Goal: Task Accomplishment & Management: Complete application form

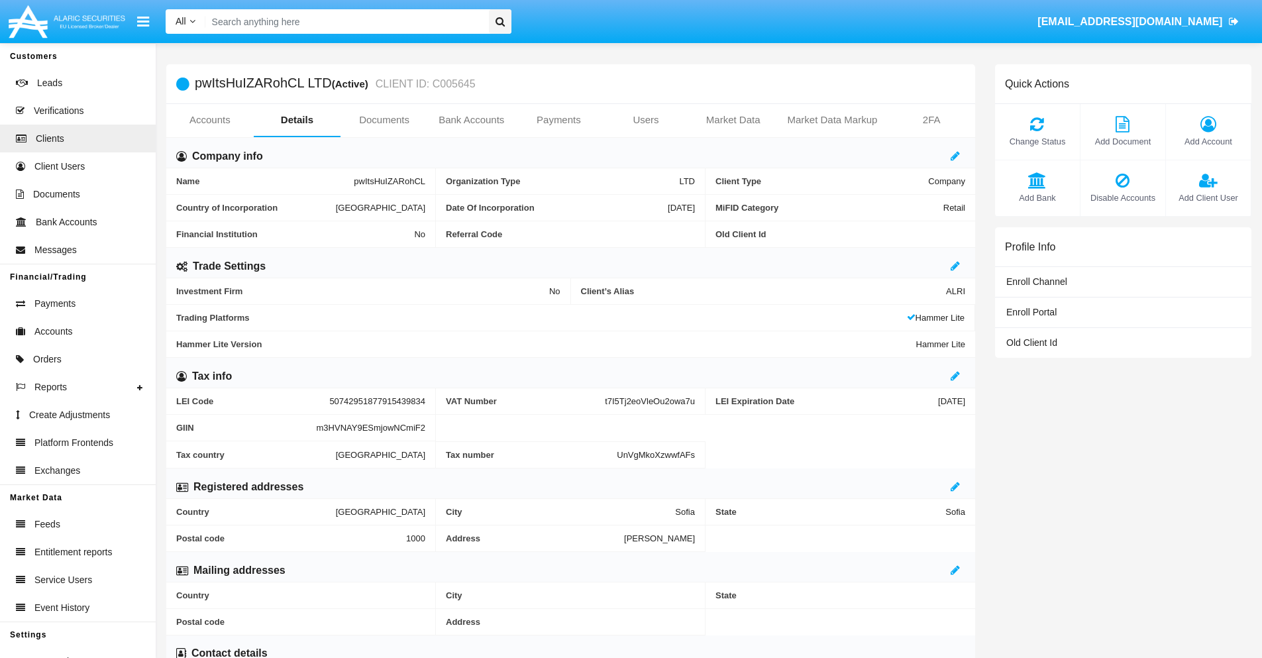
click at [646, 120] on link "Users" at bounding box center [645, 120] width 87 height 32
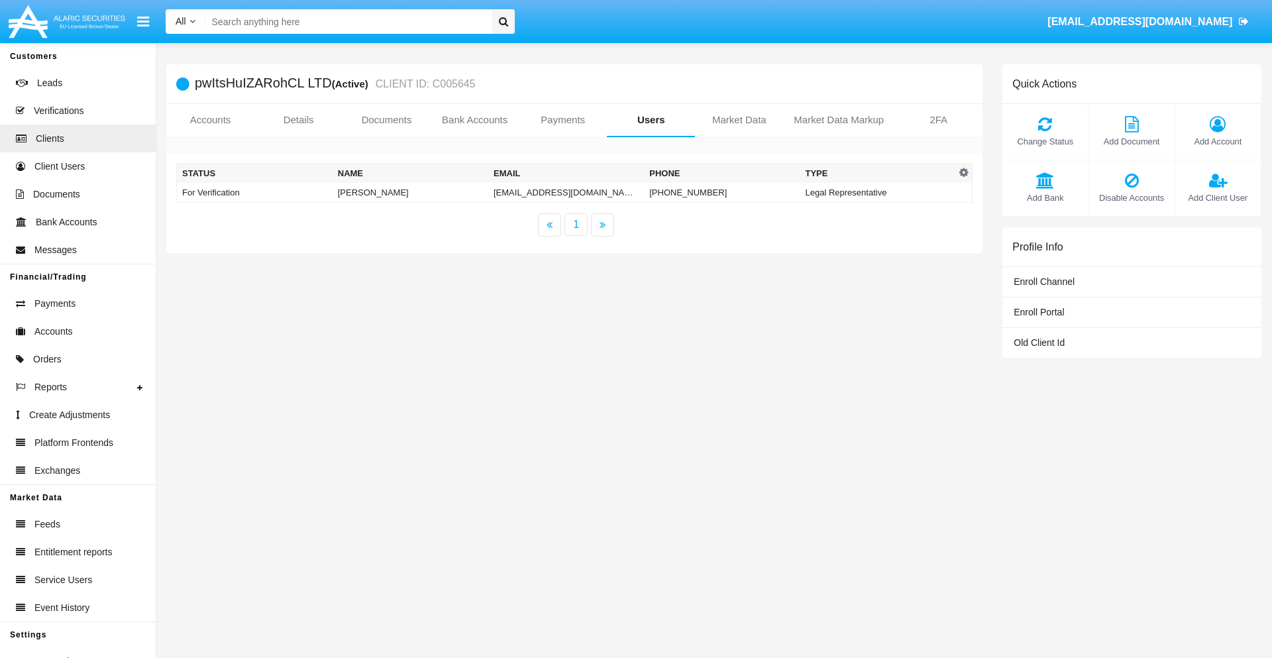
click at [564, 192] on td "[EMAIL_ADDRESS][DOMAIN_NAME]" at bounding box center [566, 193] width 156 height 20
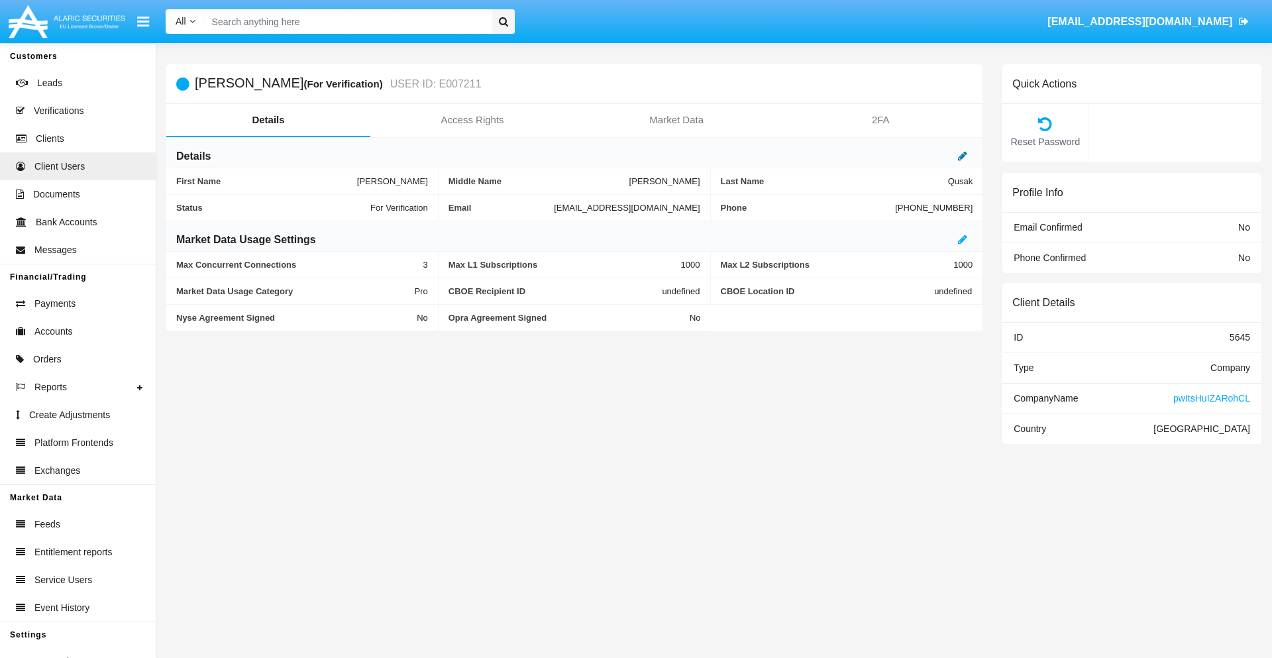
click at [962, 156] on icon at bounding box center [962, 155] width 9 height 11
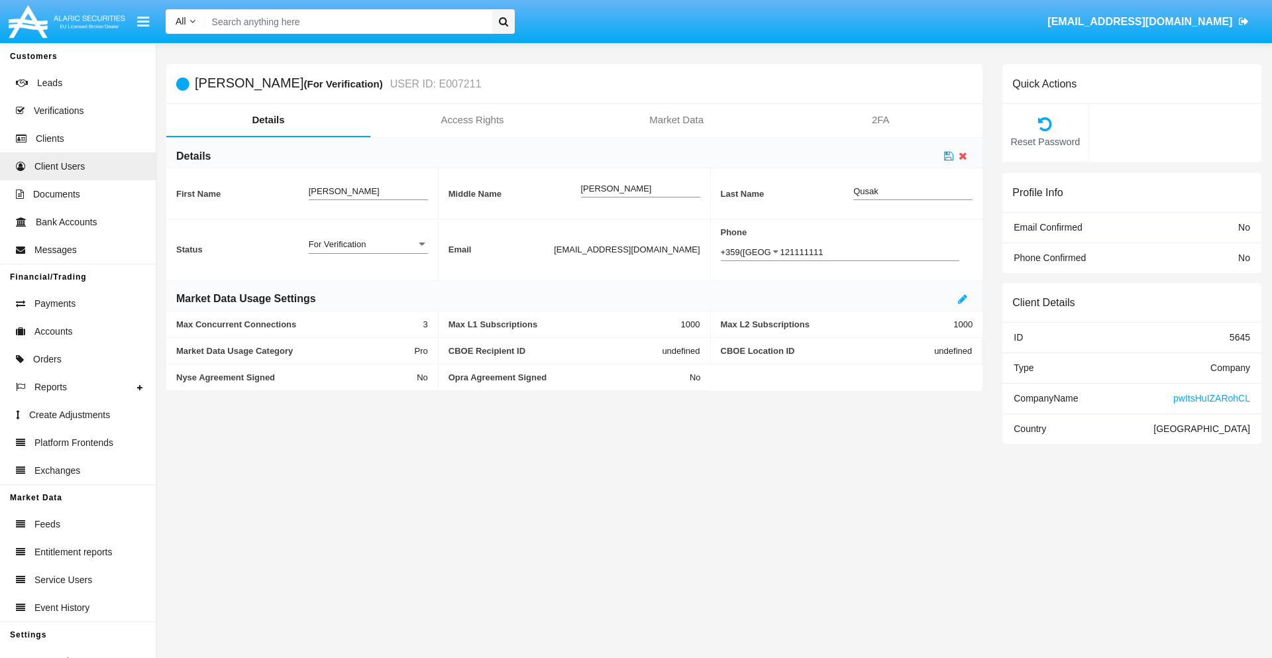
click at [368, 244] on div "For Verification" at bounding box center [362, 243] width 107 height 11
click at [368, 251] on span "Verified" at bounding box center [368, 251] width 119 height 26
click at [949, 156] on icon at bounding box center [948, 155] width 9 height 11
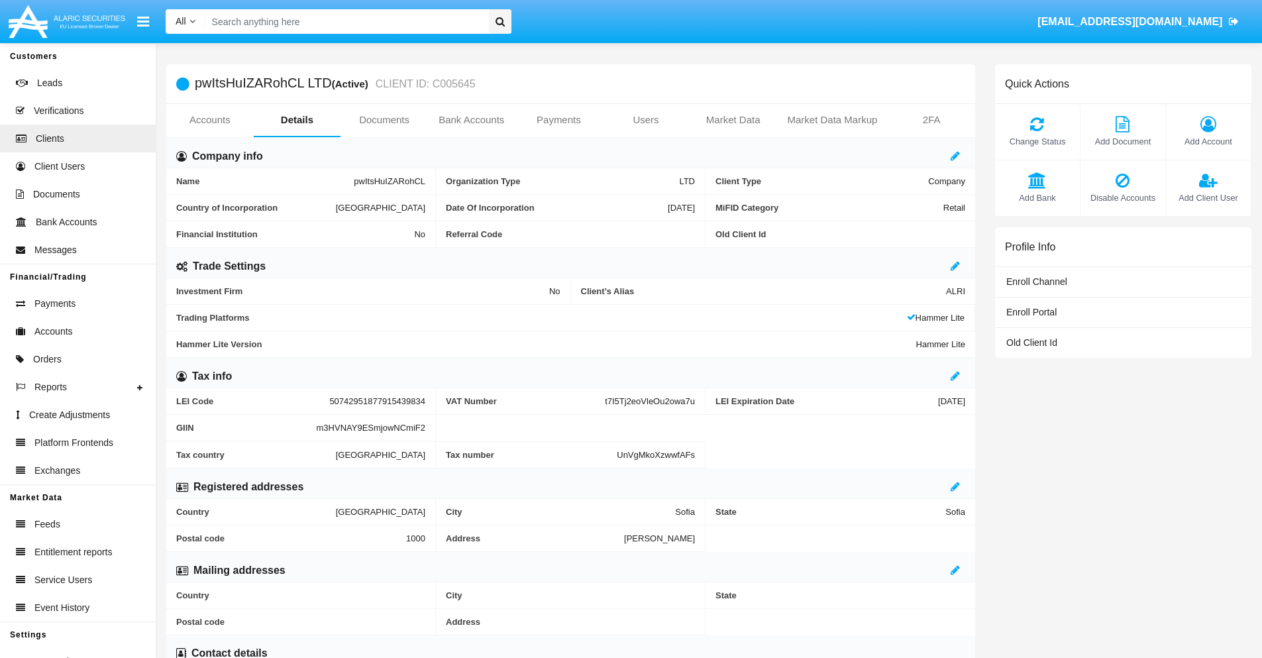
click at [1208, 197] on span "Add Client User" at bounding box center [1208, 197] width 72 height 13
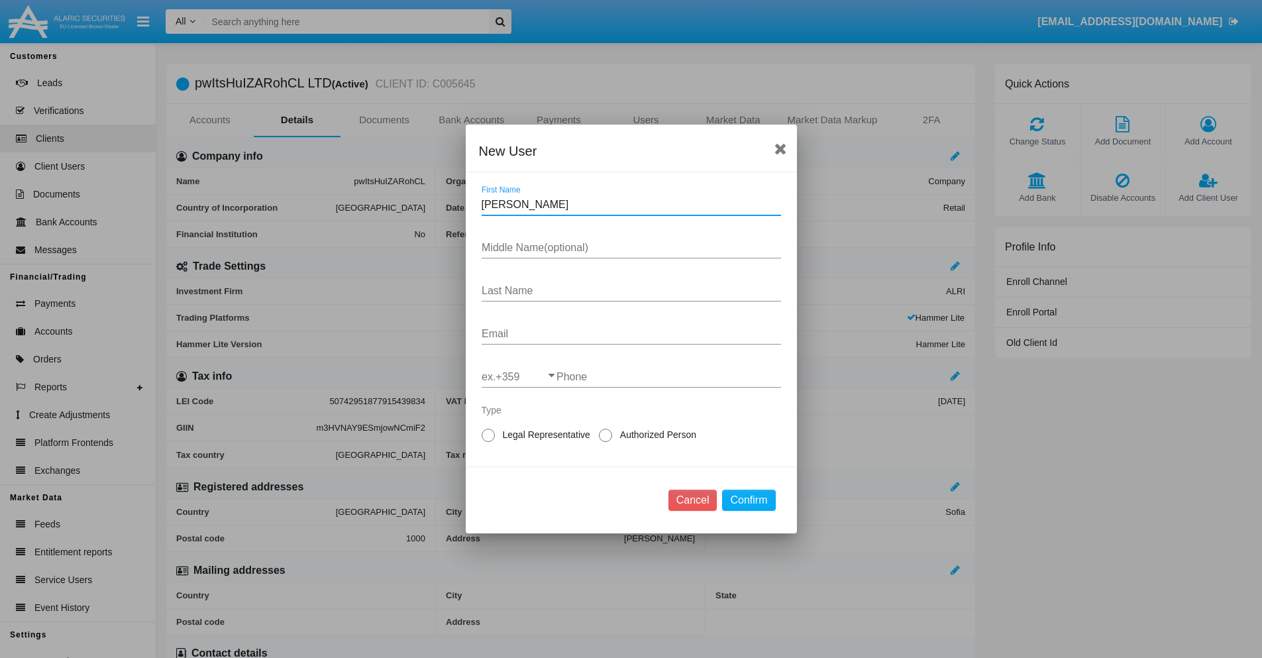
type input "Wyatt"
type input "Reggie"
type input "Bernier"
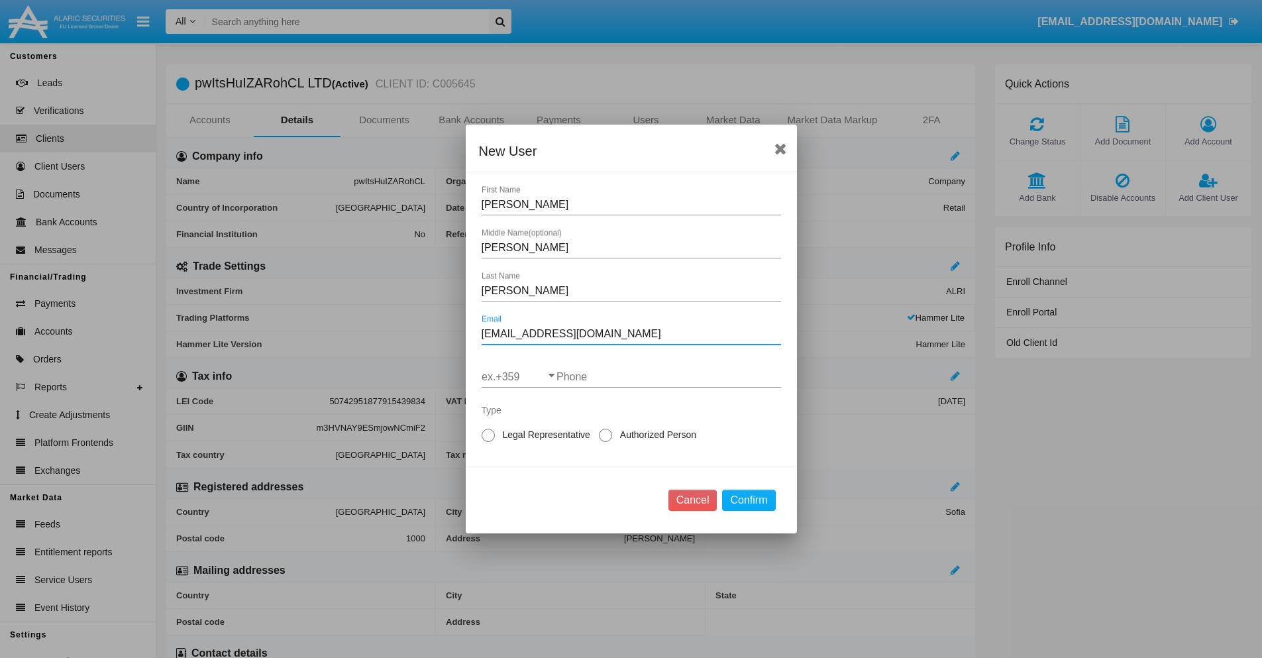
type input "l0sizu.7s8jpq@a9xu4.6zrwtj2.edu"
click at [519, 377] on input "ex.+359" at bounding box center [519, 377] width 75 height 12
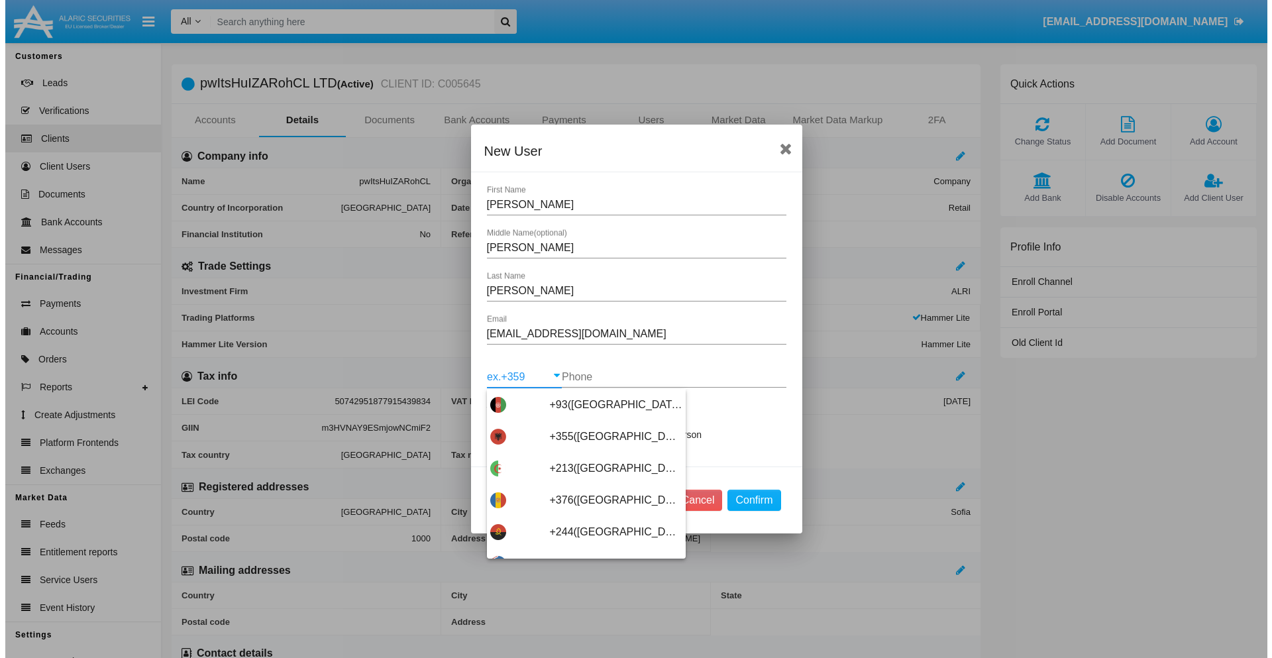
scroll to position [7048, 0]
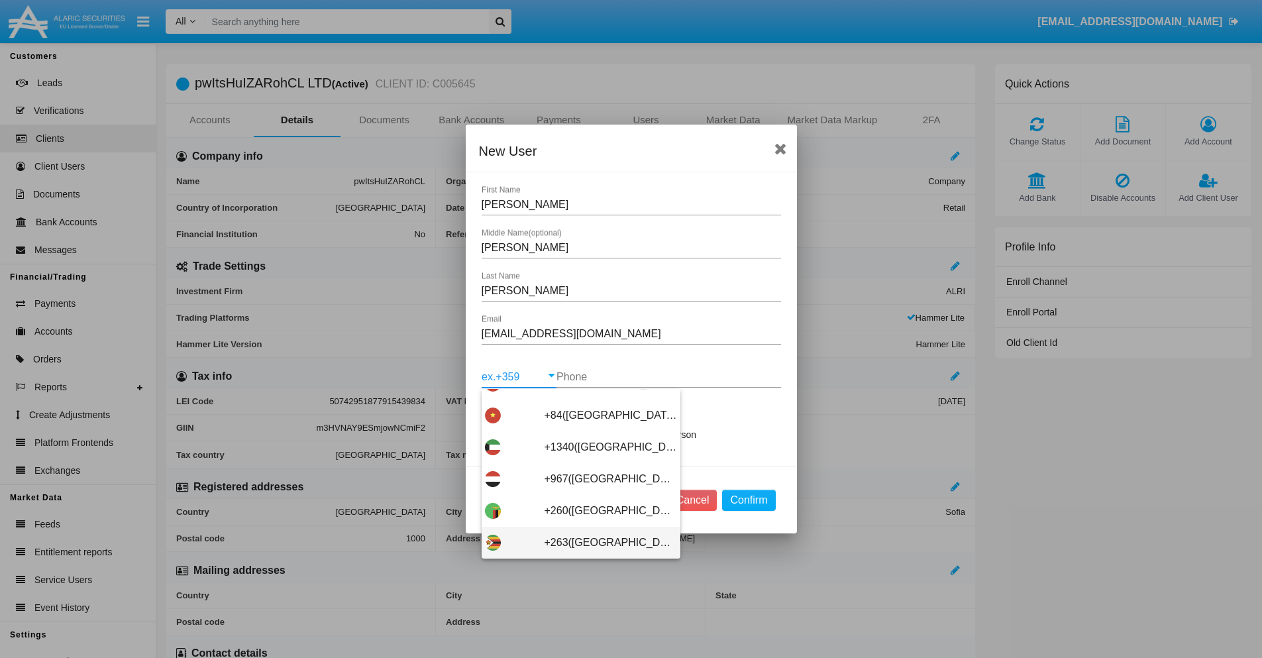
click at [576, 543] on span "+263(Zimbabwe)" at bounding box center [611, 543] width 132 height 32
type input "+263(Zimbabwe)"
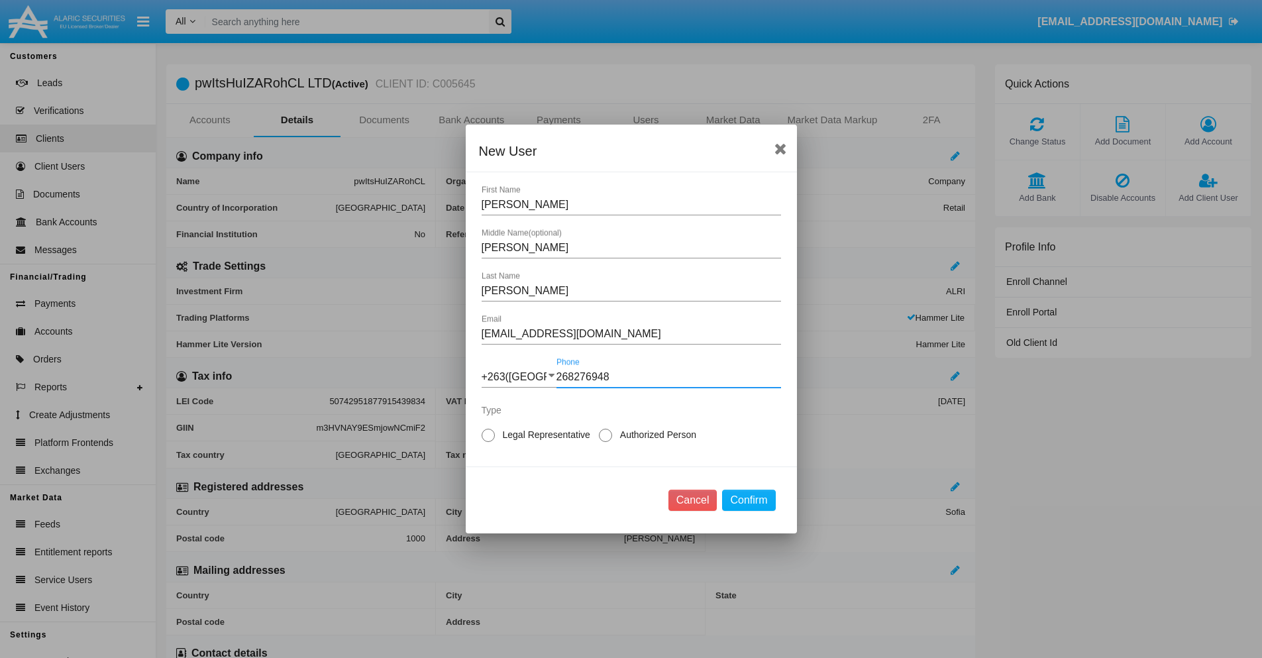
type input "268276948"
click at [655, 435] on span "Authorized Person" at bounding box center [655, 435] width 87 height 14
click at [605, 442] on input "Authorized Person" at bounding box center [605, 442] width 1 height 1
radio input "true"
click at [749, 500] on button "Confirm" at bounding box center [748, 500] width 53 height 21
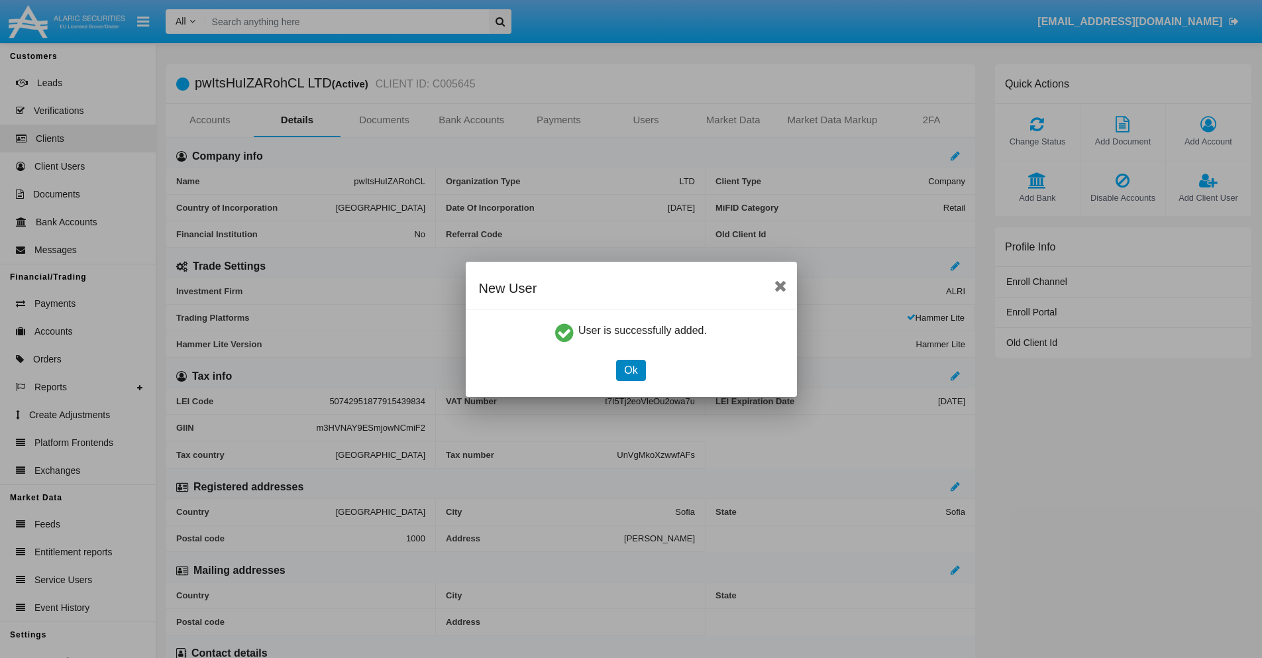
click at [631, 370] on button "Ok" at bounding box center [630, 370] width 29 height 21
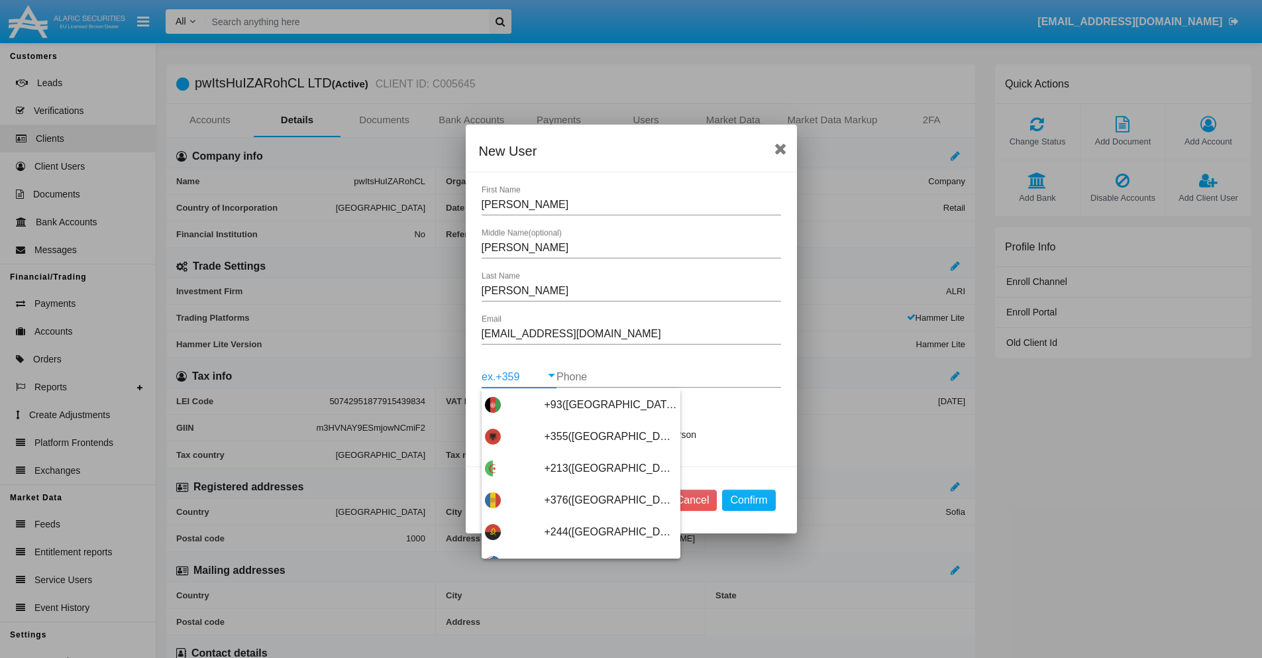
type input "+263(Zimbabwe)"
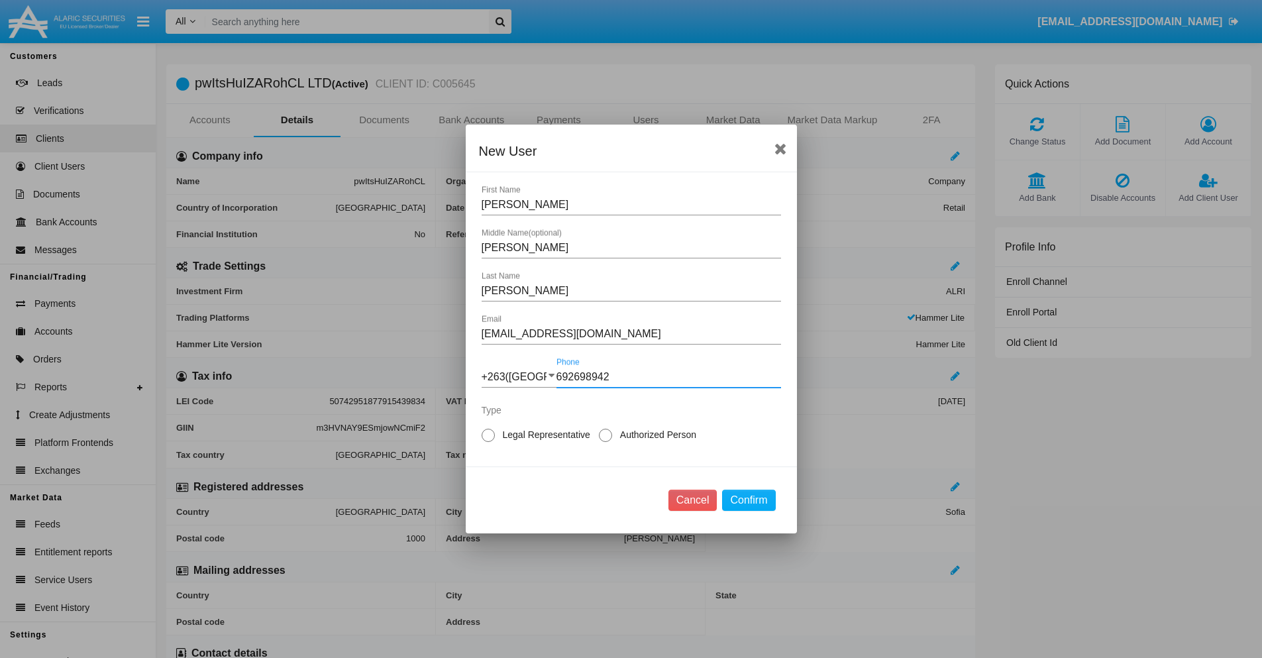
type input "692698942"
click at [544, 435] on span "Legal Representative" at bounding box center [544, 435] width 99 height 14
click at [488, 442] on input "Legal Representative" at bounding box center [488, 442] width 1 height 1
radio input "true"
click at [749, 500] on button "Confirm" at bounding box center [748, 500] width 53 height 21
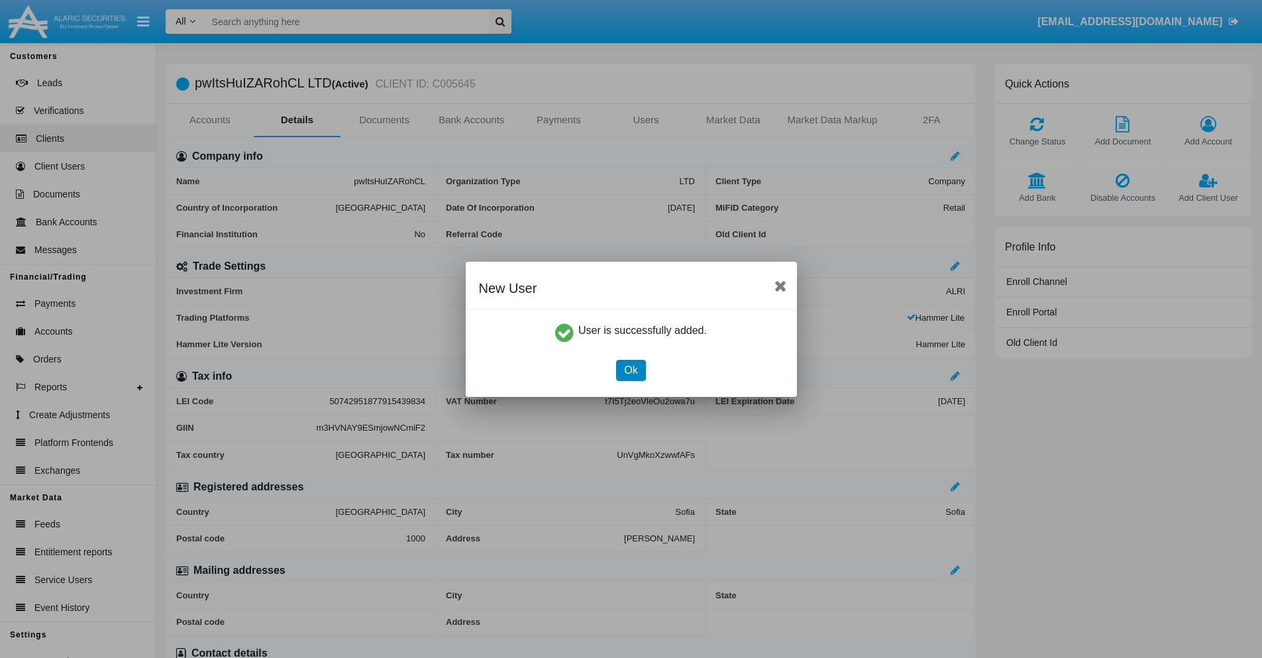
click at [631, 370] on button "Ok" at bounding box center [630, 370] width 29 height 21
